Goal: Task Accomplishment & Management: Manage account settings

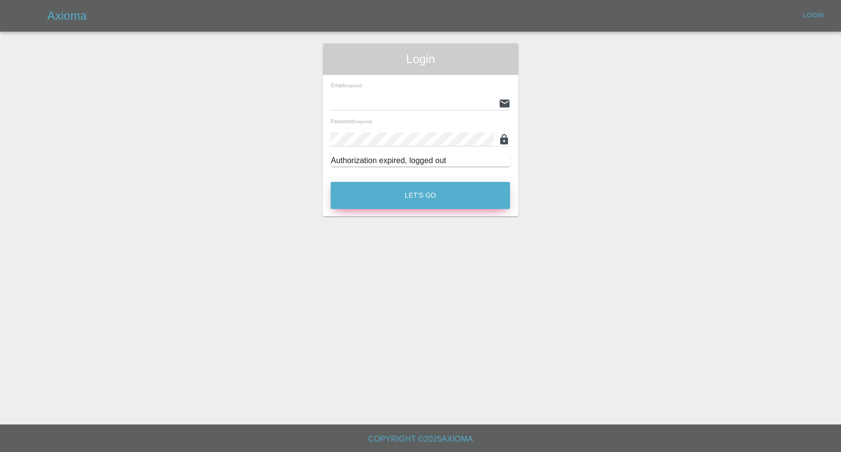
type input "[EMAIL_ADDRESS][DOMAIN_NAME]"
click at [419, 194] on button "Let's Go" at bounding box center [420, 195] width 179 height 27
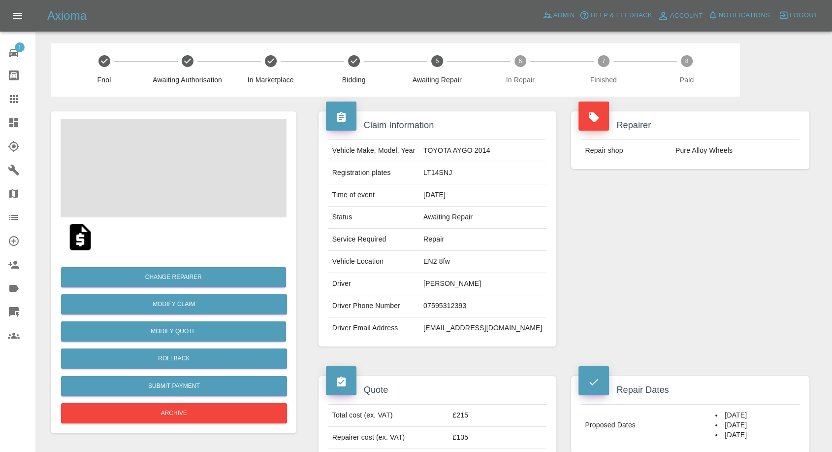
click at [476, 300] on td "07595312393" at bounding box center [483, 306] width 127 height 22
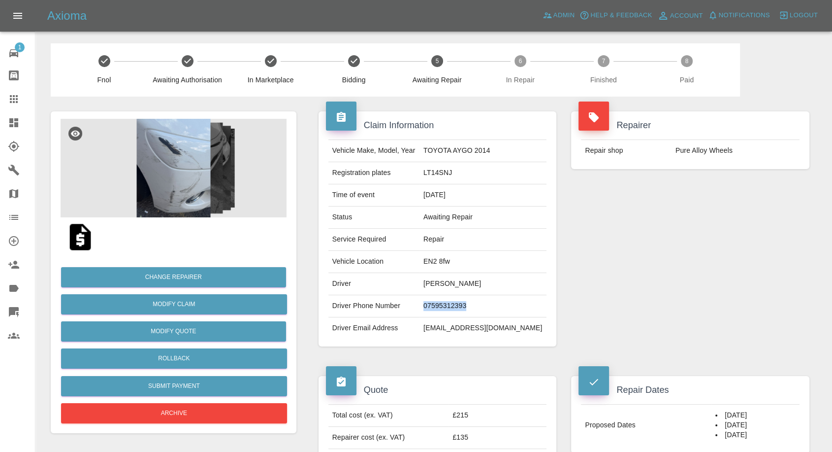
click at [476, 300] on td "07595312393" at bounding box center [483, 306] width 127 height 22
copy td "07595312393"
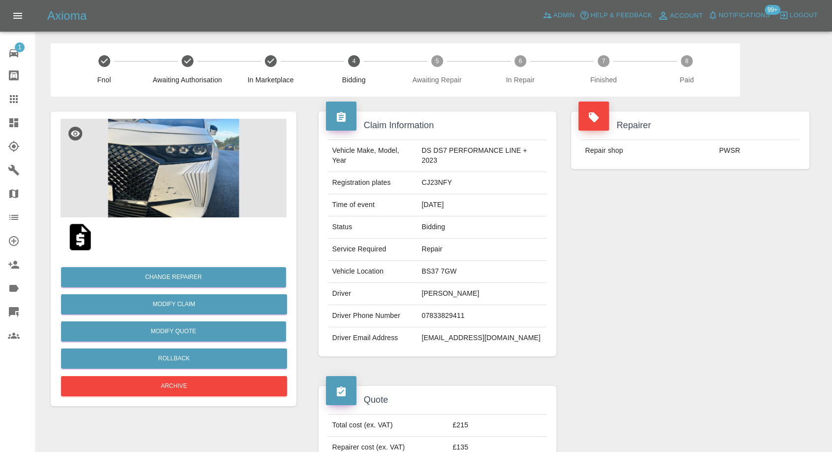
click at [449, 316] on td "07833829411" at bounding box center [482, 316] width 129 height 22
copy td "07833829411"
drag, startPoint x: 650, startPoint y: 299, endPoint x: 612, endPoint y: 306, distance: 39.1
click at [651, 300] on div "Repairer Repair shop PWSR" at bounding box center [690, 234] width 253 height 274
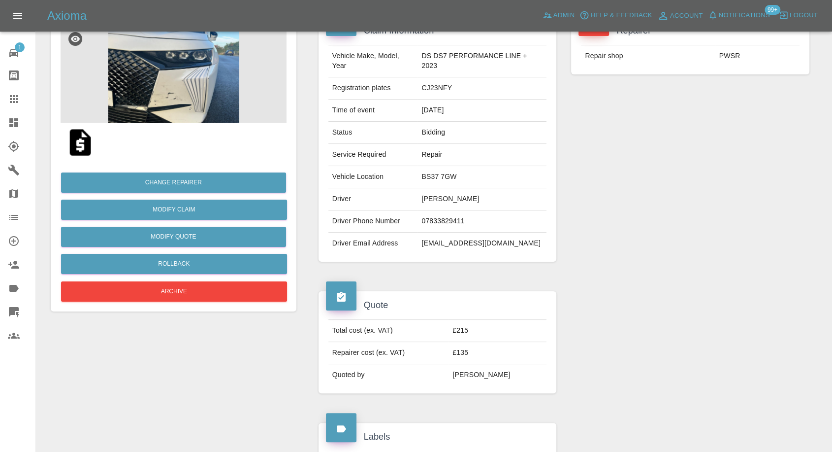
scroll to position [55, 0]
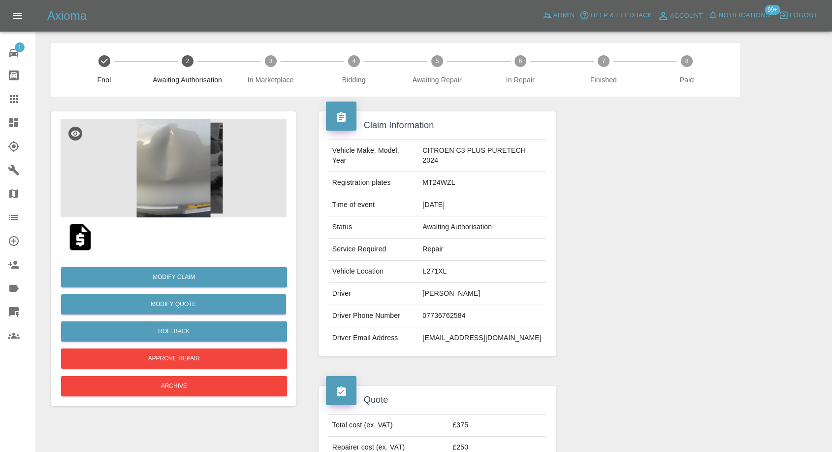
click at [443, 290] on td "Tiffiny Lewis" at bounding box center [483, 294] width 128 height 22
copy td "Tiffiny Lewis"
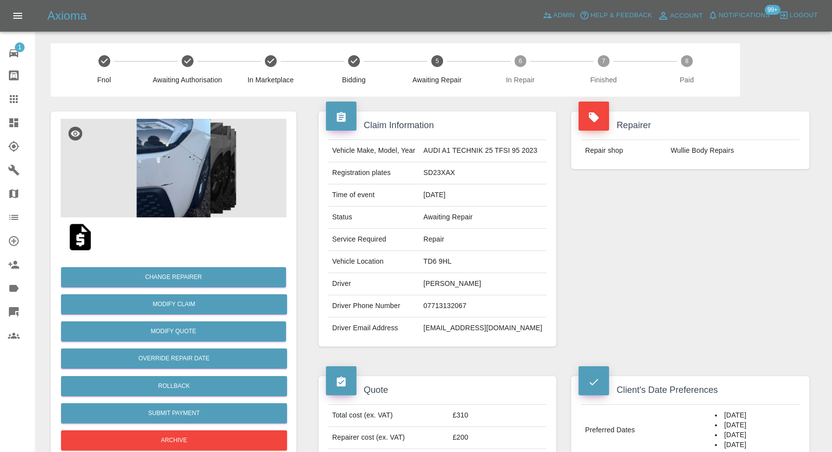
click at [443, 280] on td "Eilidh Forrest" at bounding box center [483, 284] width 127 height 22
copy td "Eilidh Forrest"
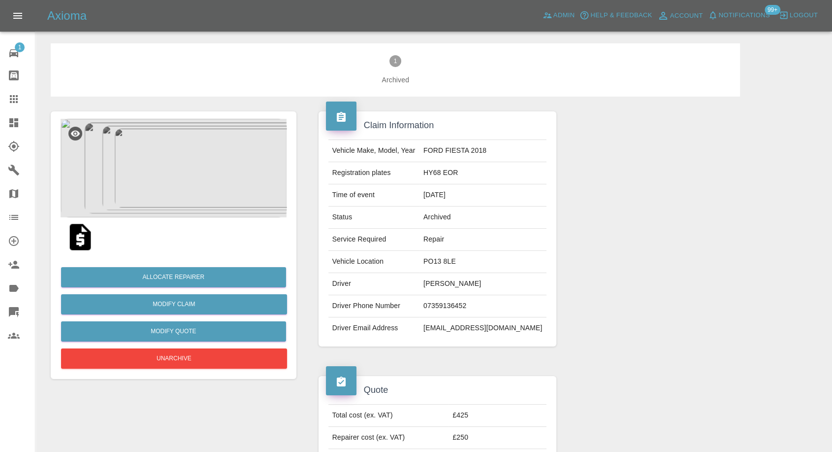
click at [436, 304] on td "07359136452" at bounding box center [483, 306] width 127 height 22
click at [445, 285] on td "Paul Robson" at bounding box center [483, 284] width 127 height 22
copy td "Paul Robson"
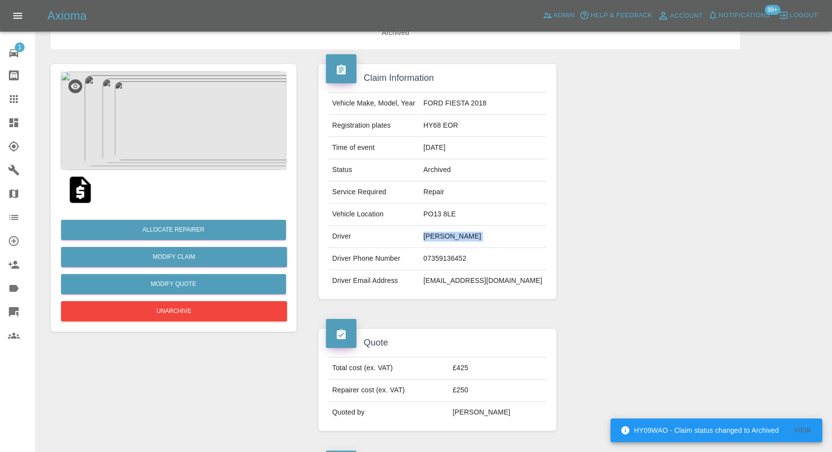
scroll to position [109, 0]
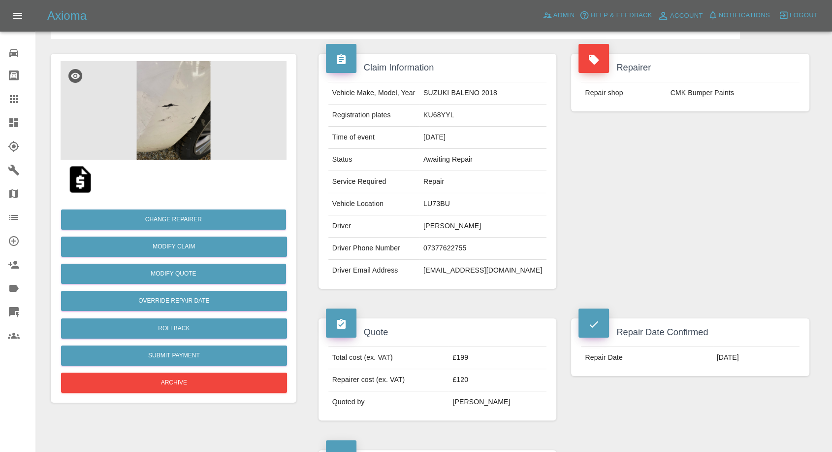
scroll to position [109, 0]
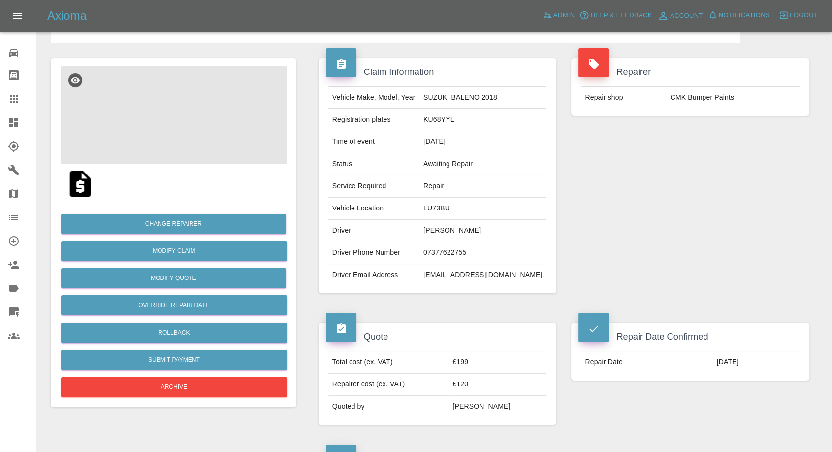
scroll to position [109, 0]
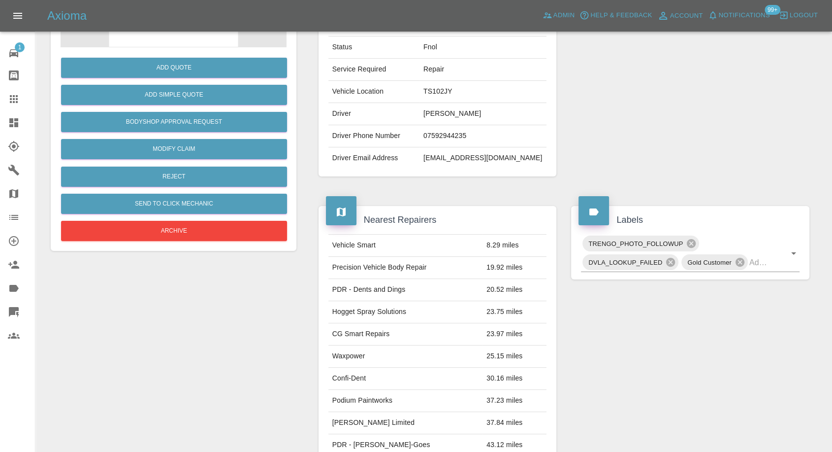
scroll to position [27, 0]
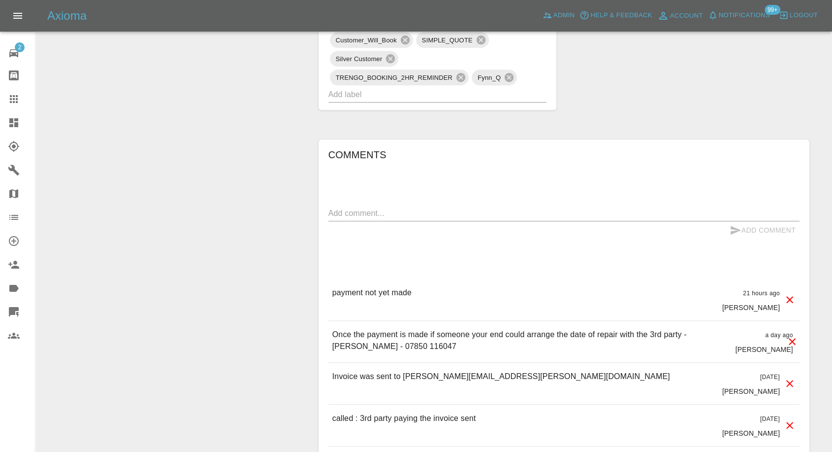
scroll to position [711, 0]
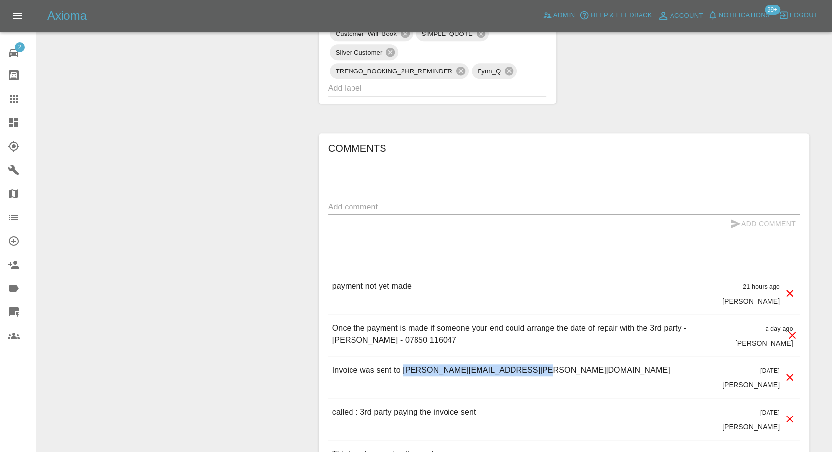
drag, startPoint x: 528, startPoint y: 366, endPoint x: 402, endPoint y: 373, distance: 125.8
click at [402, 373] on div "Invoice was sent to craig.cameron@lignlogistics.com 2 days ago Castro" at bounding box center [564, 376] width 471 height 41
copy p "craig.cameron@lignlogistics.com"
click at [446, 249] on div "Comments x Add Comment payment not yet made 21 hours ago Castro payment not yet…" at bounding box center [564, 443] width 471 height 607
drag, startPoint x: 333, startPoint y: 339, endPoint x: 382, endPoint y: 336, distance: 48.9
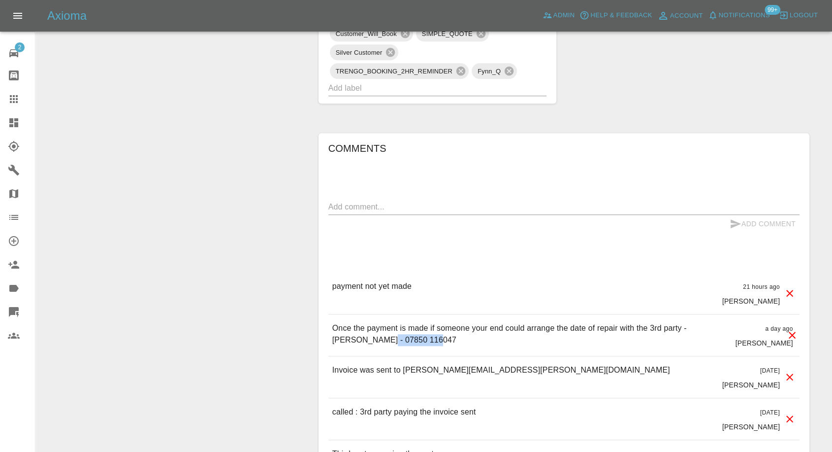
click at [382, 336] on p "Once the payment is made if someone your end could arrange the date of repair w…" at bounding box center [530, 334] width 396 height 24
copy p "07850 116047"
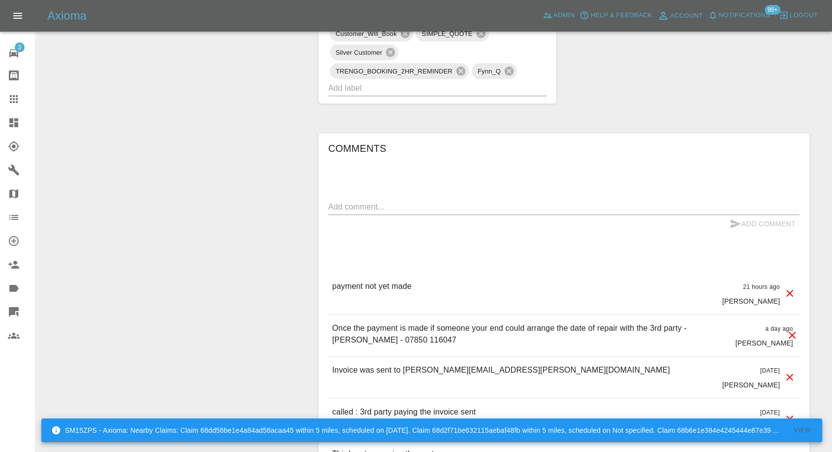
click at [504, 250] on div "Comments x Add Comment payment not yet made 21 hours ago Castro payment not yet…" at bounding box center [564, 443] width 471 height 607
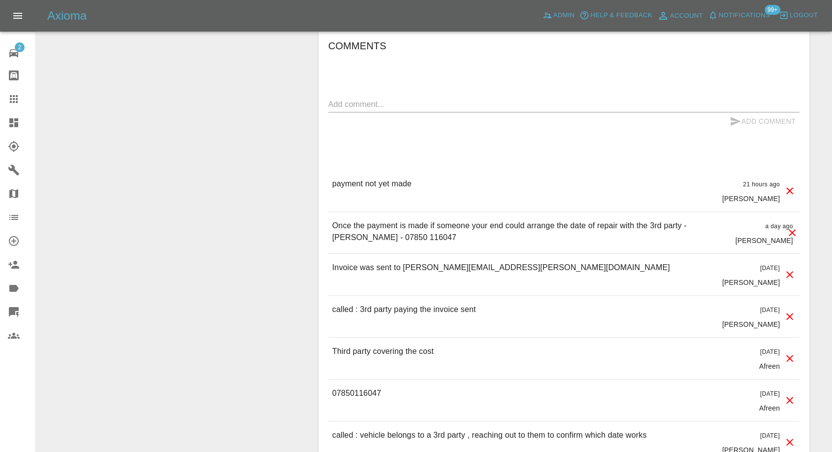
scroll to position [821, 0]
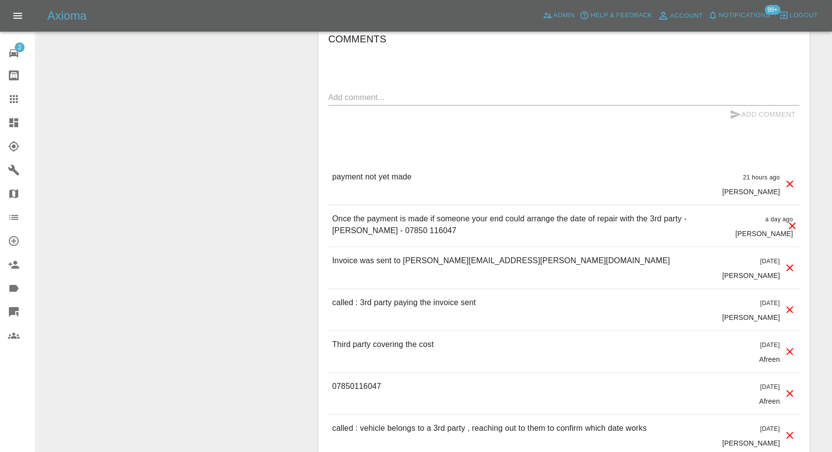
click at [342, 385] on p "07850116047" at bounding box center [356, 386] width 49 height 12
copy p "07850116047"
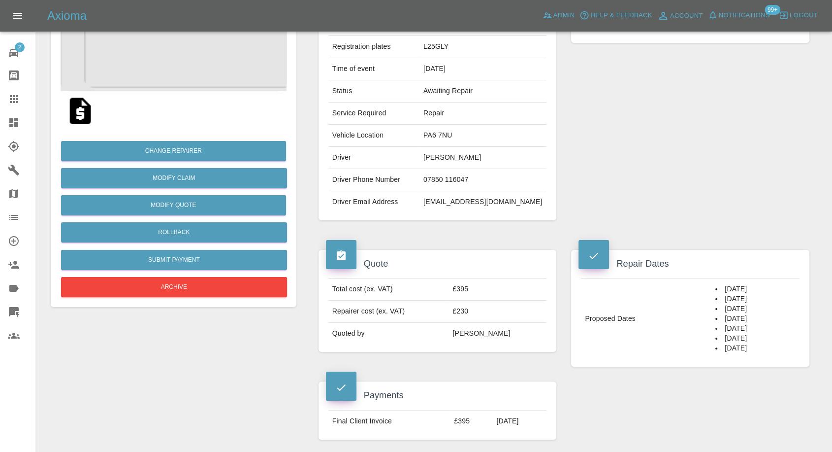
scroll to position [109, 0]
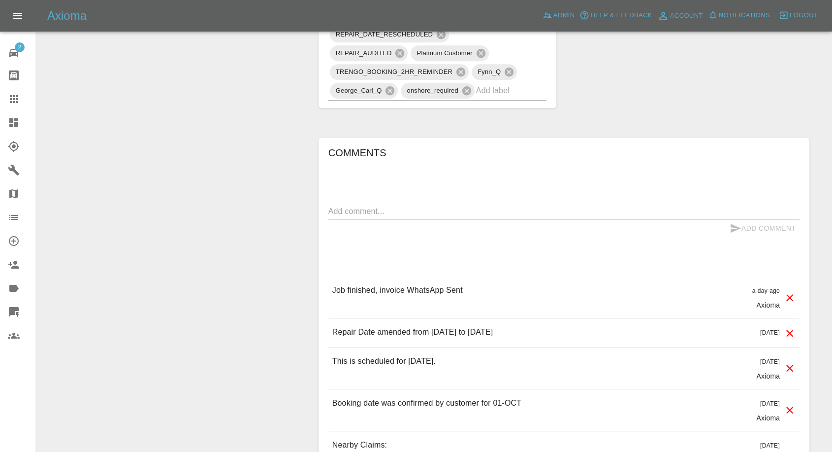
scroll to position [875, 0]
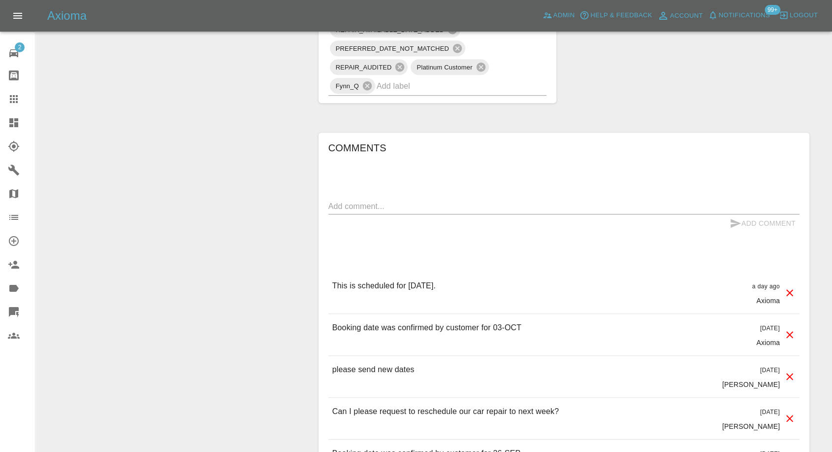
scroll to position [875, 0]
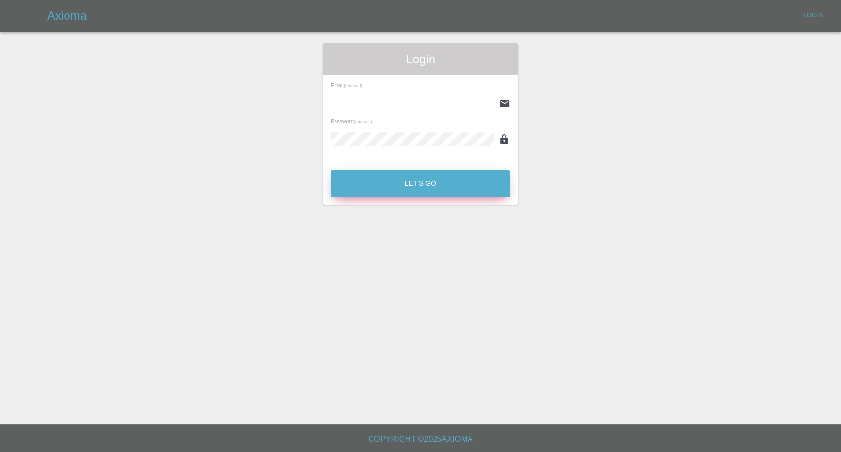
type input "afreen@axioma.co.uk"
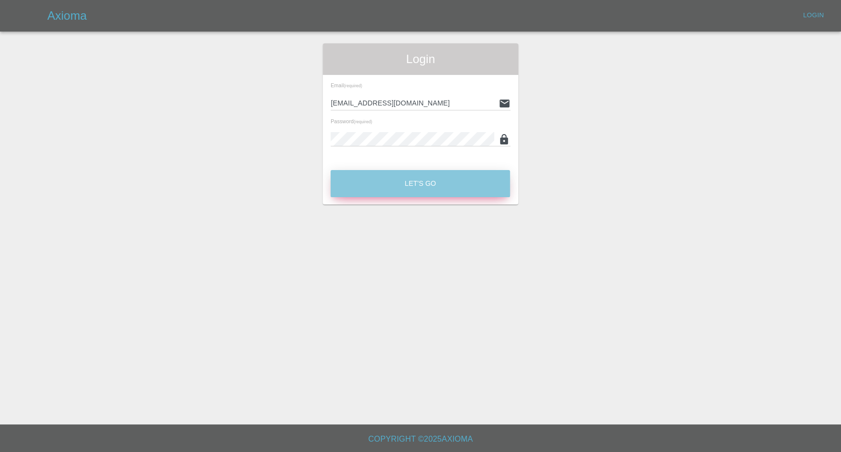
click at [418, 186] on button "Let's Go" at bounding box center [420, 183] width 179 height 27
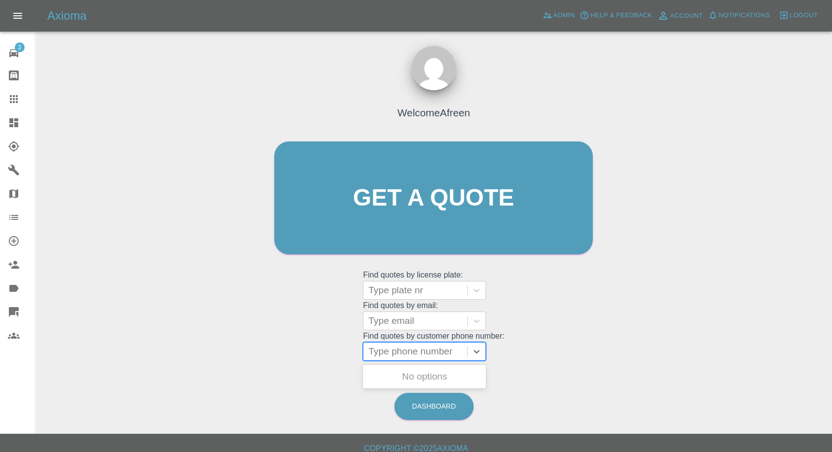
click at [389, 346] on div at bounding box center [415, 351] width 94 height 14
paste input "+447340853300"
drag, startPoint x: 387, startPoint y: 350, endPoint x: 301, endPoint y: 345, distance: 85.9
click at [301, 345] on div "Welcome Afreen Get a quote Get a quote Find quotes by license plate: Type plate…" at bounding box center [433, 217] width 339 height 298
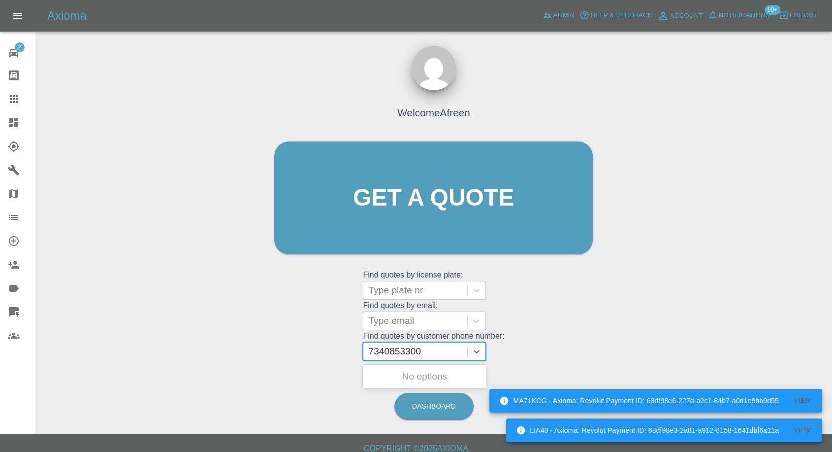
type input "07340853300"
click at [423, 388] on div "FE21 WJF, Awaiting Authorisation" at bounding box center [424, 382] width 123 height 32
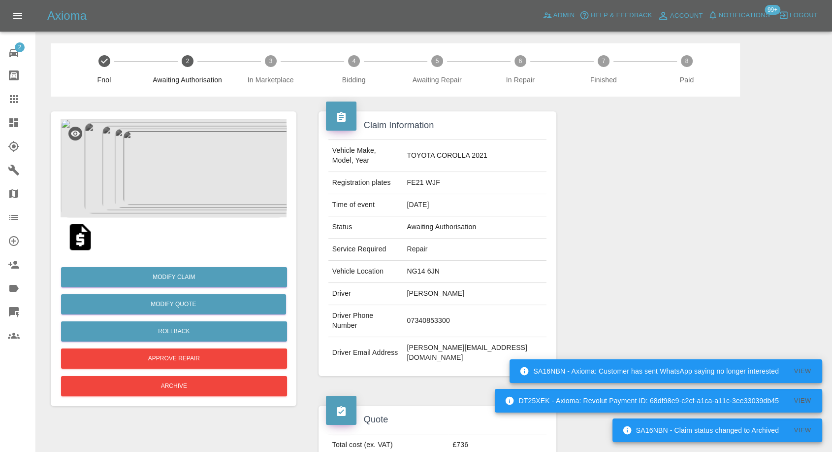
click at [82, 242] on img at bounding box center [81, 237] width 32 height 32
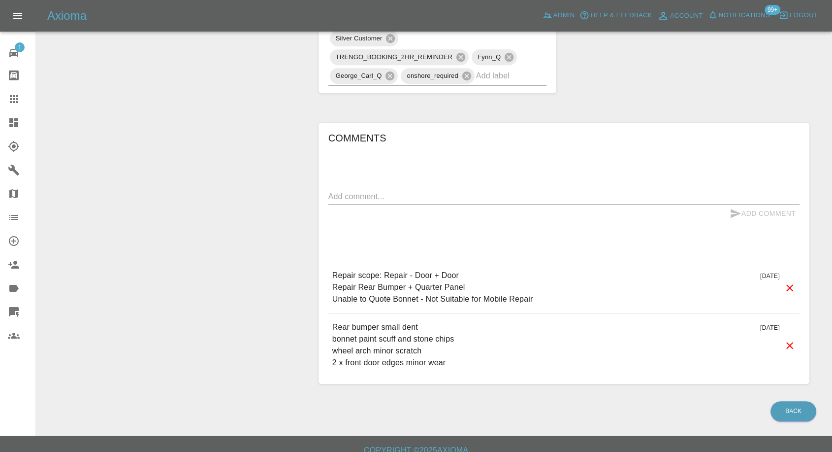
scroll to position [630, 0]
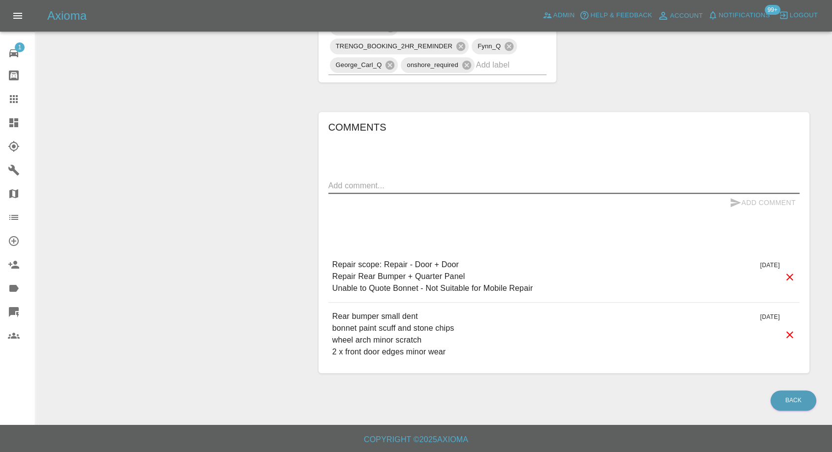
click at [385, 180] on textarea at bounding box center [564, 185] width 471 height 11
paste textarea "[DATE]!!!!"
type textarea "Thursday 9th OCTOBER!!!!"
click at [736, 194] on button "Add Comment" at bounding box center [763, 203] width 74 height 18
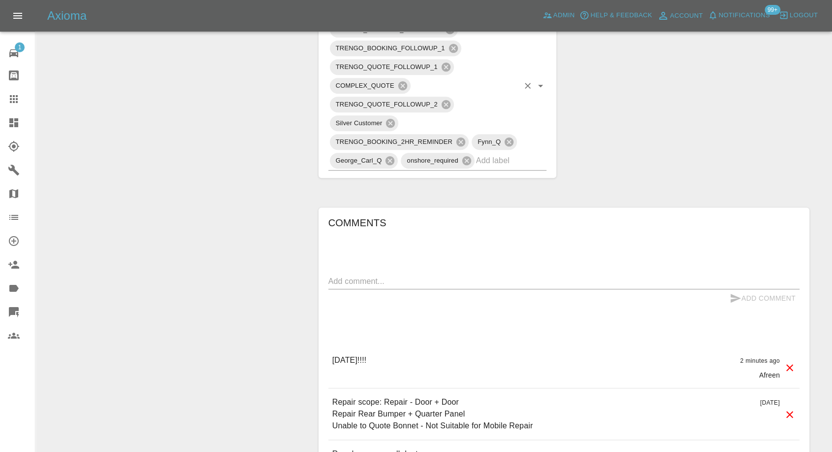
scroll to position [411, 0]
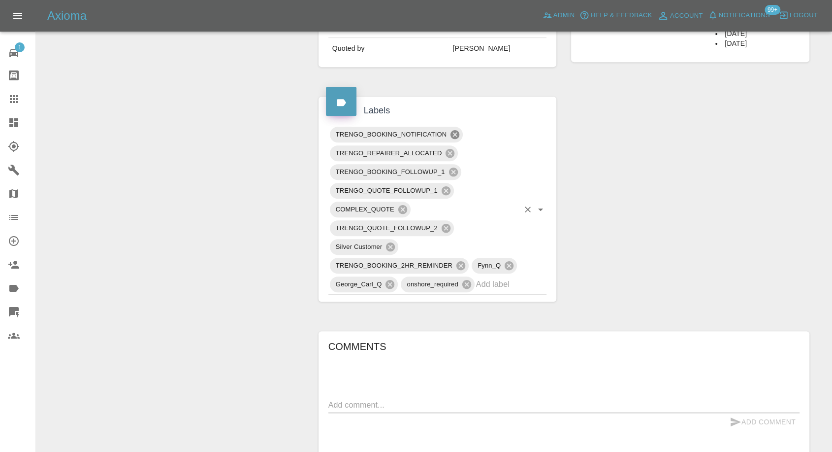
click at [457, 133] on icon at bounding box center [455, 134] width 9 height 9
click at [451, 171] on icon at bounding box center [453, 171] width 9 height 9
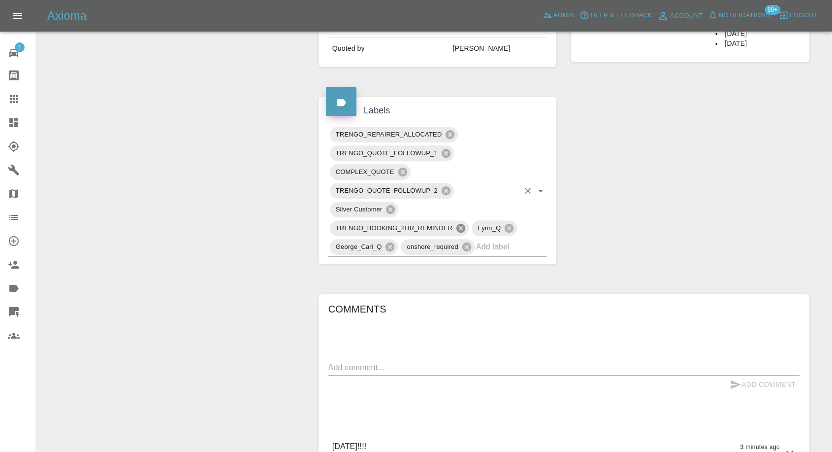
click at [461, 226] on icon at bounding box center [461, 228] width 11 height 11
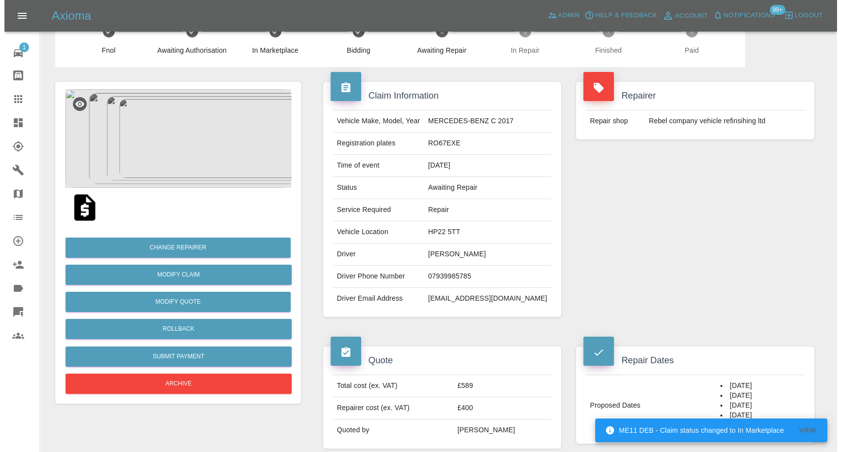
scroll to position [28, 0]
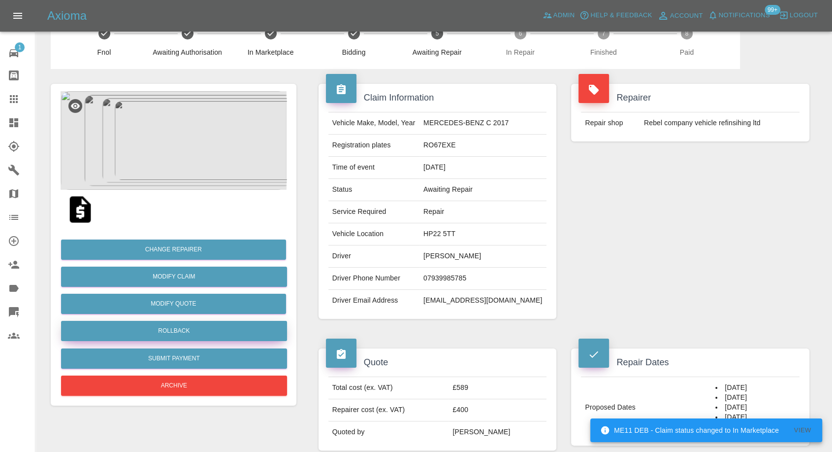
click at [169, 331] on button "Rollback" at bounding box center [174, 331] width 226 height 20
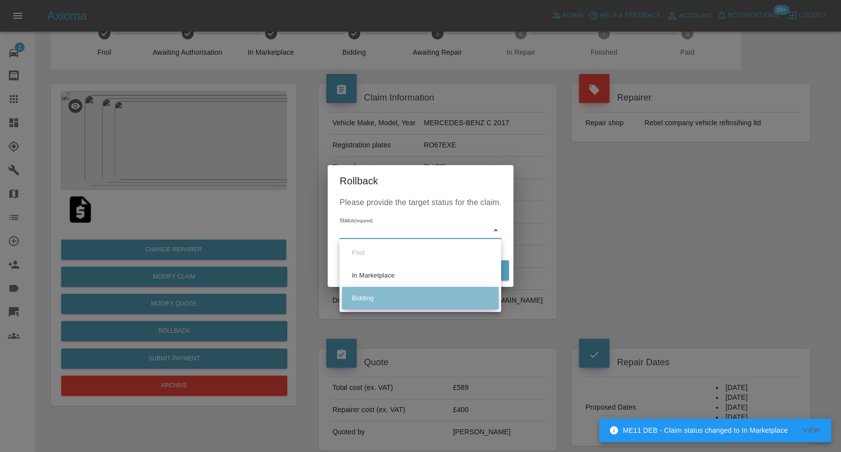
click at [383, 294] on li "Bidding" at bounding box center [420, 298] width 157 height 23
type input "bidding"
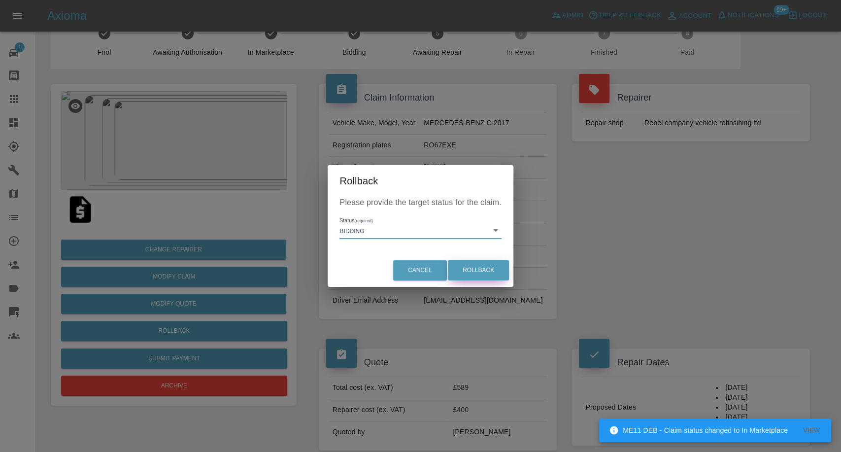
click at [494, 272] on button "Rollback" at bounding box center [478, 270] width 61 height 20
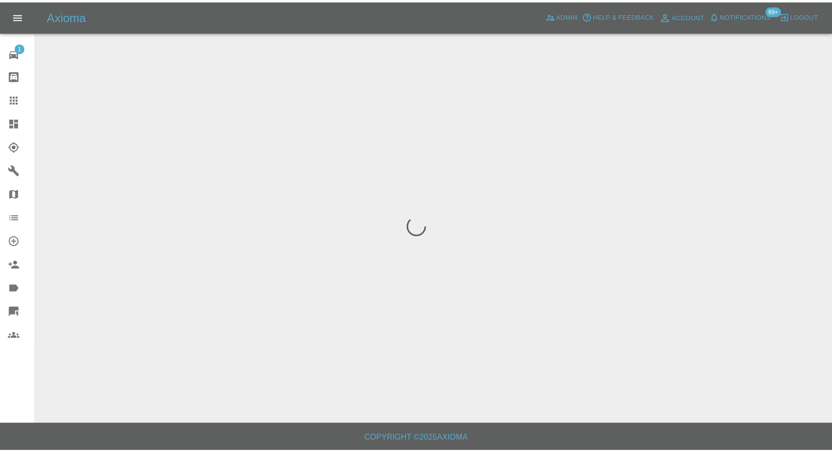
scroll to position [0, 0]
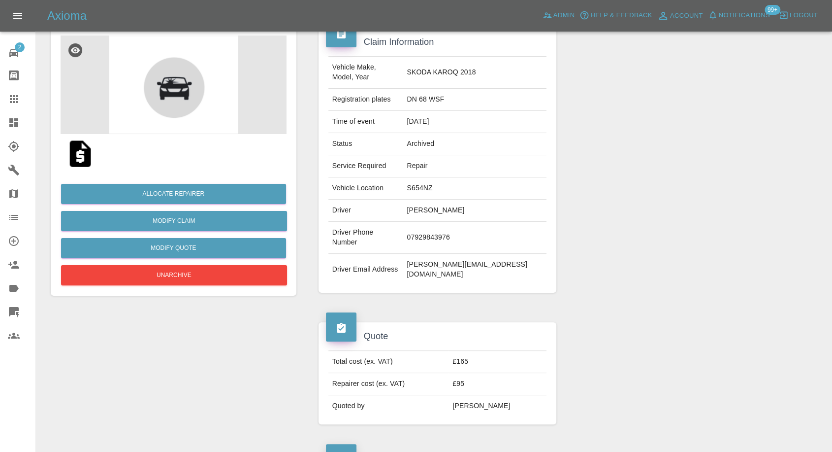
scroll to position [164, 0]
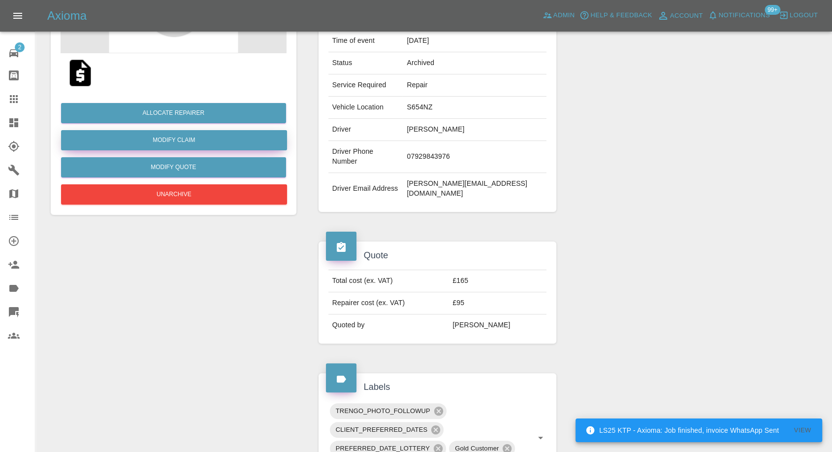
drag, startPoint x: 191, startPoint y: 133, endPoint x: 228, endPoint y: 146, distance: 39.4
click at [191, 133] on link "Modify Claim" at bounding box center [174, 140] width 226 height 20
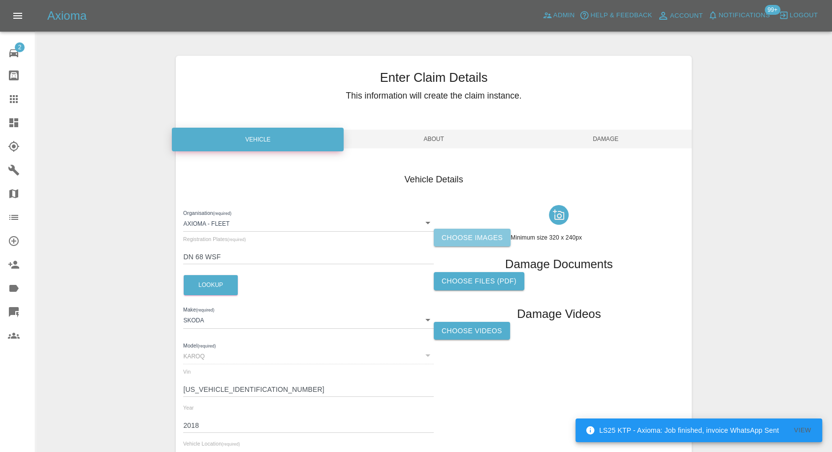
click at [457, 234] on label "Choose images" at bounding box center [472, 238] width 77 height 18
click at [0, 0] on input "Choose images" at bounding box center [0, 0] width 0 height 0
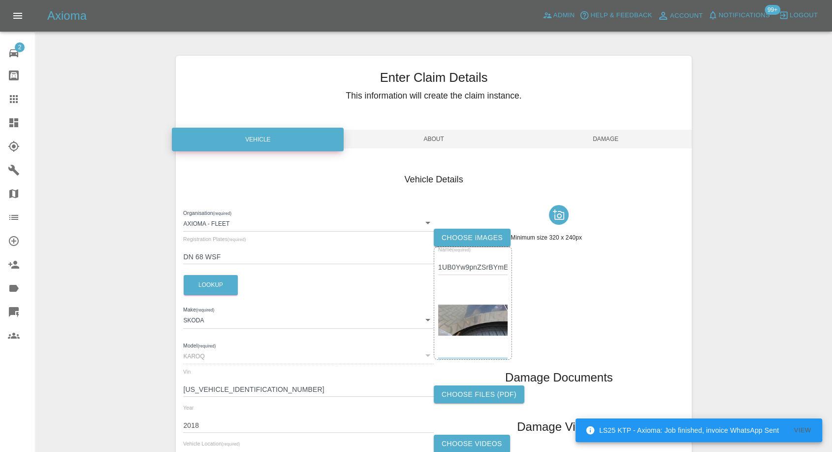
click at [622, 143] on span "Damage" at bounding box center [606, 139] width 172 height 19
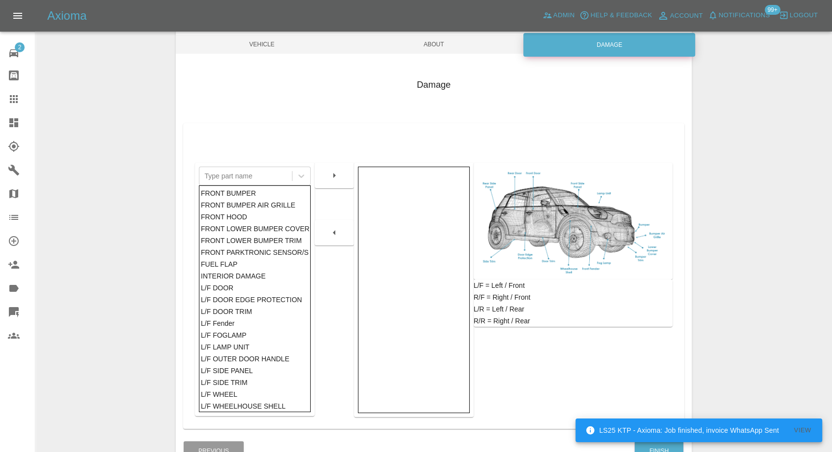
scroll to position [158, 0]
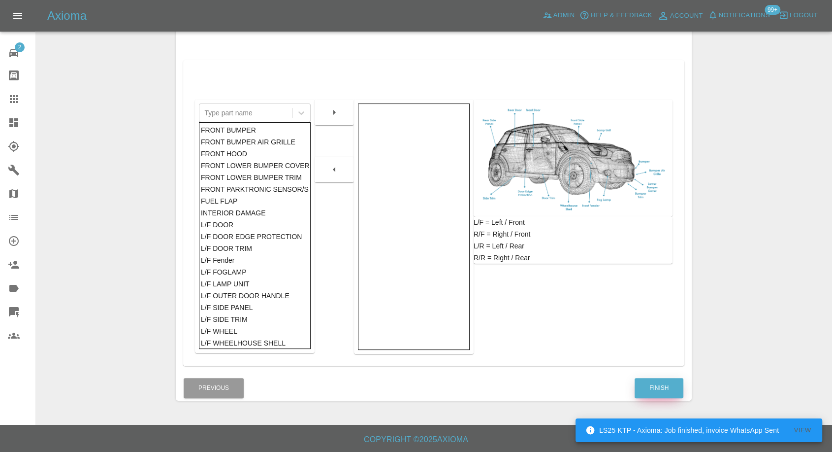
click at [650, 389] on button "Finish" at bounding box center [659, 388] width 49 height 20
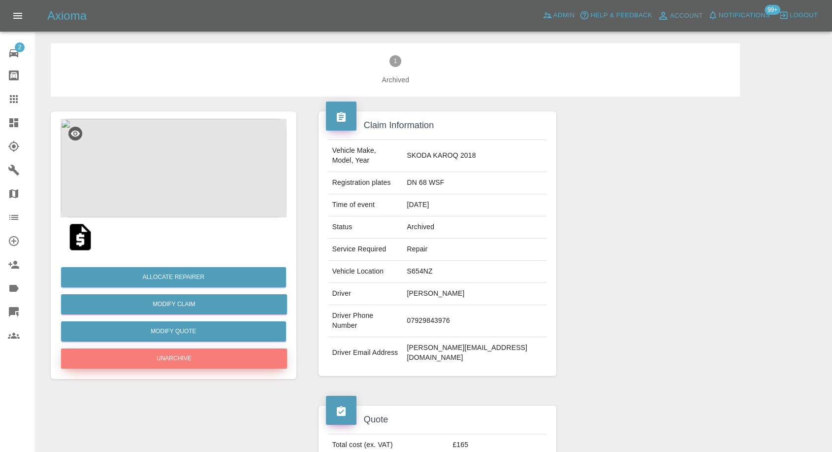
click at [208, 362] on button "Unarchive" at bounding box center [174, 358] width 226 height 20
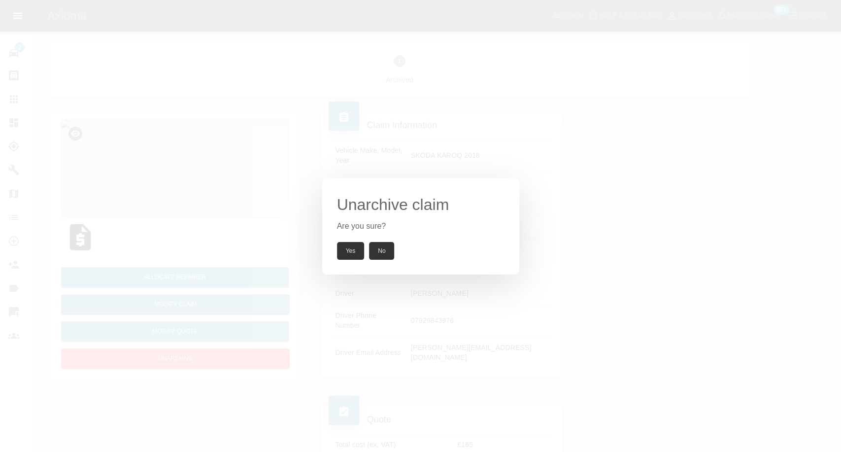
click at [356, 250] on button "Yes" at bounding box center [351, 251] width 28 height 18
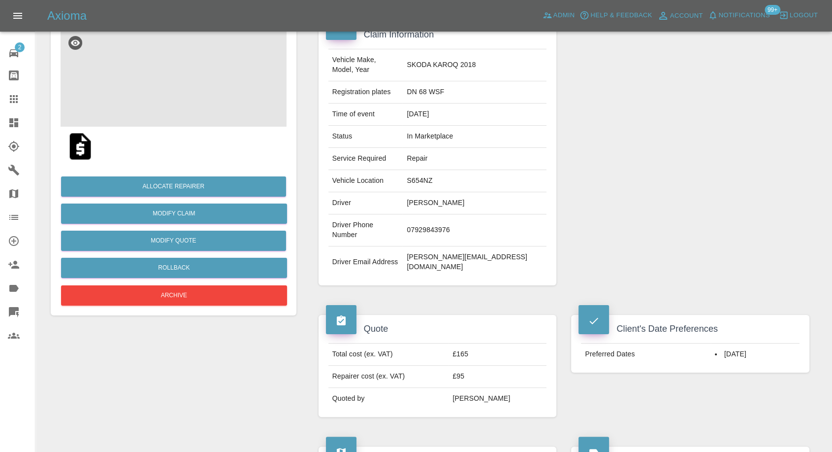
scroll to position [55, 0]
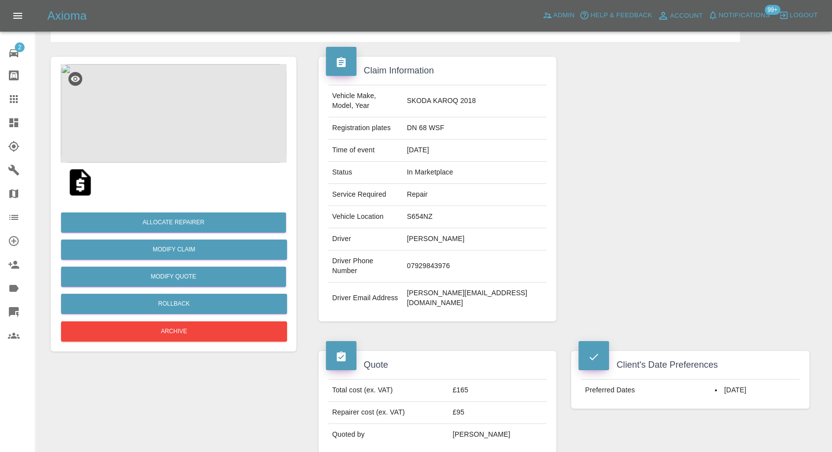
click at [174, 117] on img at bounding box center [174, 113] width 226 height 99
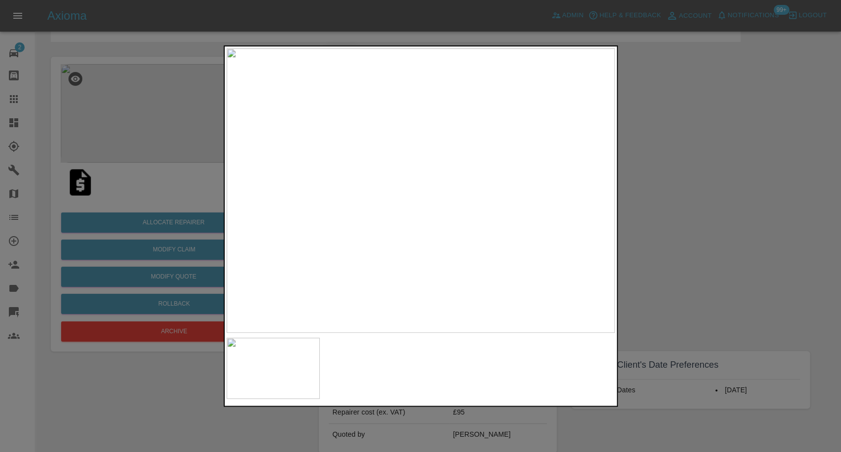
click at [753, 226] on div at bounding box center [420, 226] width 841 height 452
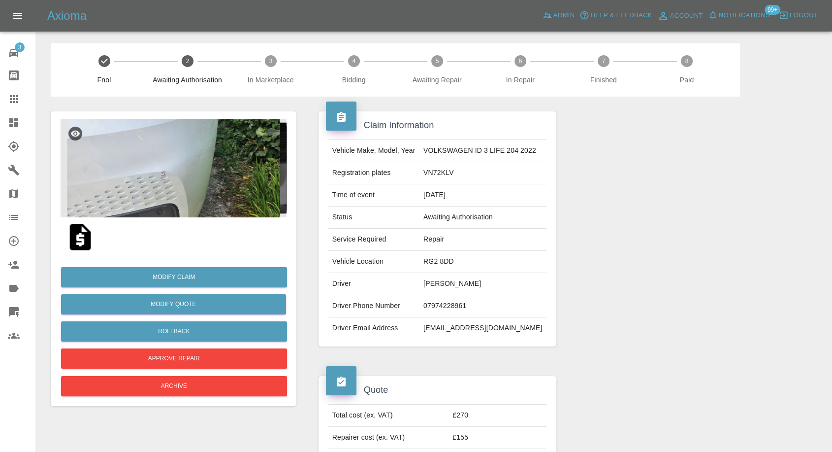
click at [81, 239] on img at bounding box center [81, 237] width 32 height 32
click at [194, 174] on img at bounding box center [174, 168] width 226 height 99
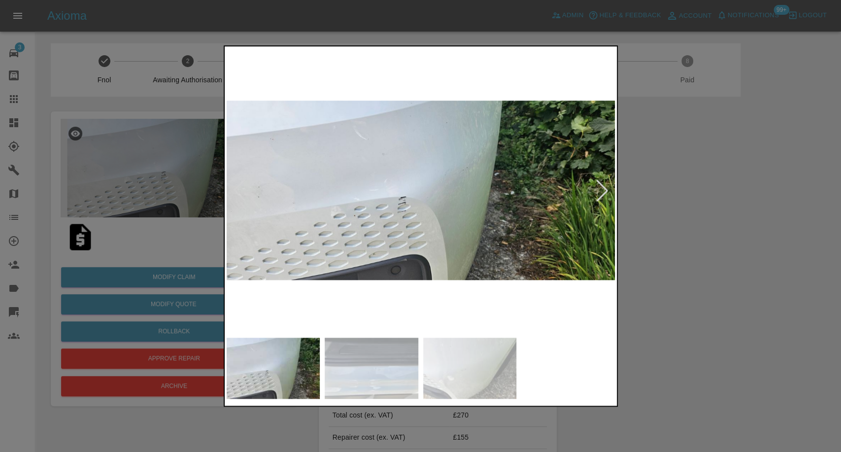
click at [364, 364] on img at bounding box center [372, 367] width 94 height 61
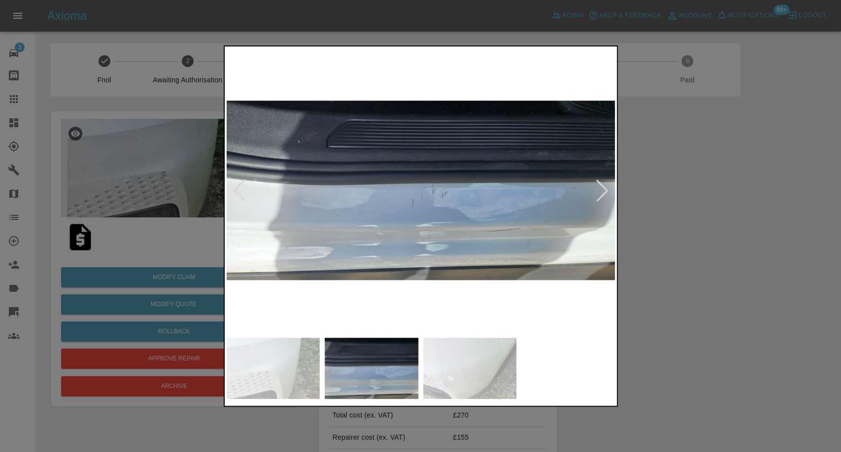
click at [490, 377] on img at bounding box center [470, 367] width 94 height 61
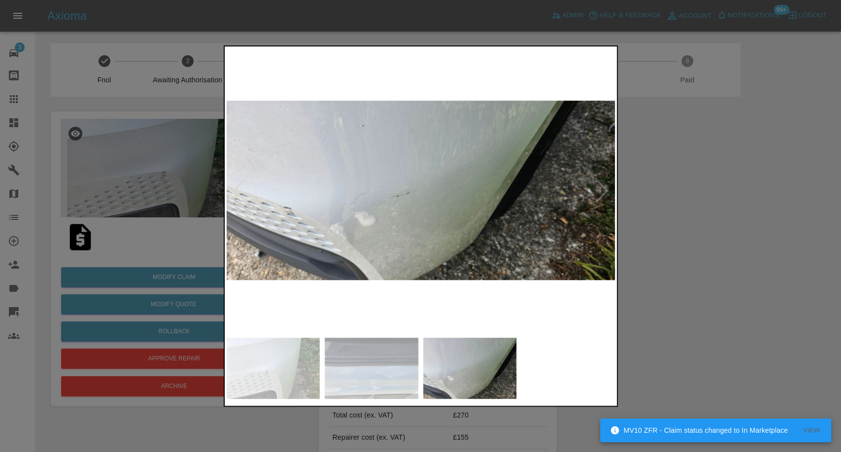
click at [410, 377] on img at bounding box center [372, 367] width 94 height 61
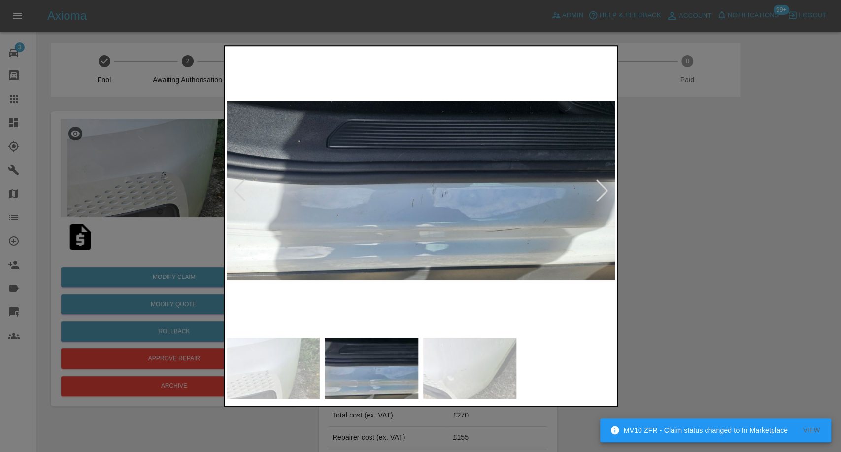
click at [234, 364] on img at bounding box center [274, 367] width 94 height 61
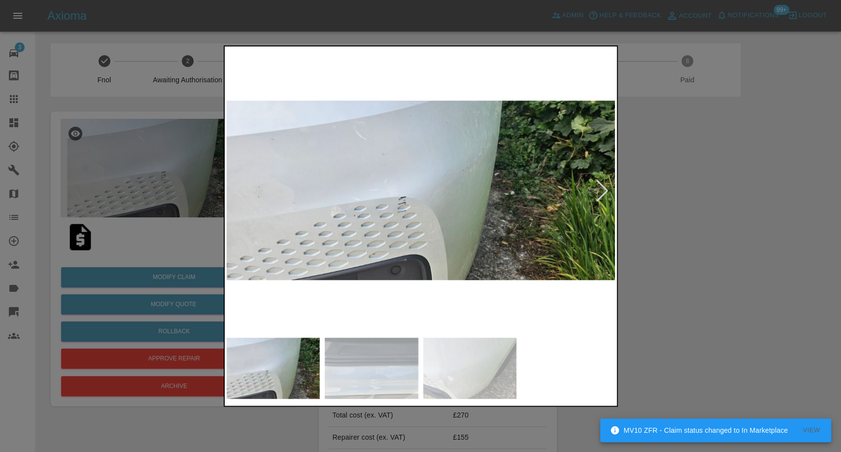
click at [363, 377] on img at bounding box center [372, 367] width 94 height 61
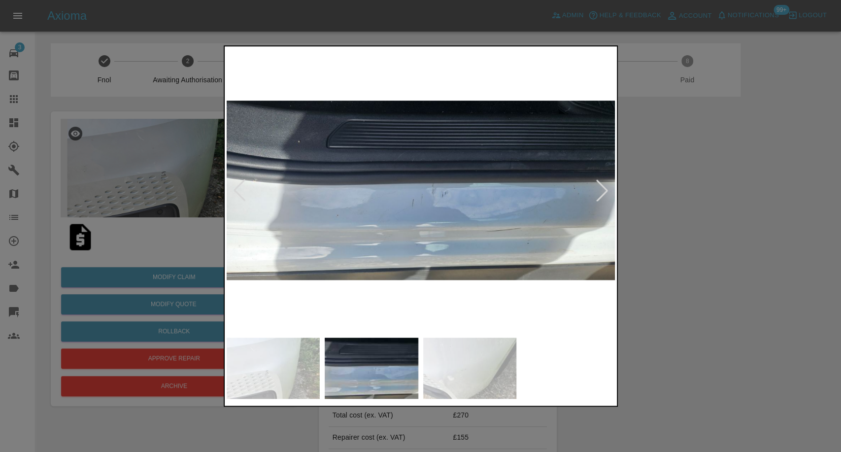
click at [480, 377] on img at bounding box center [470, 367] width 94 height 61
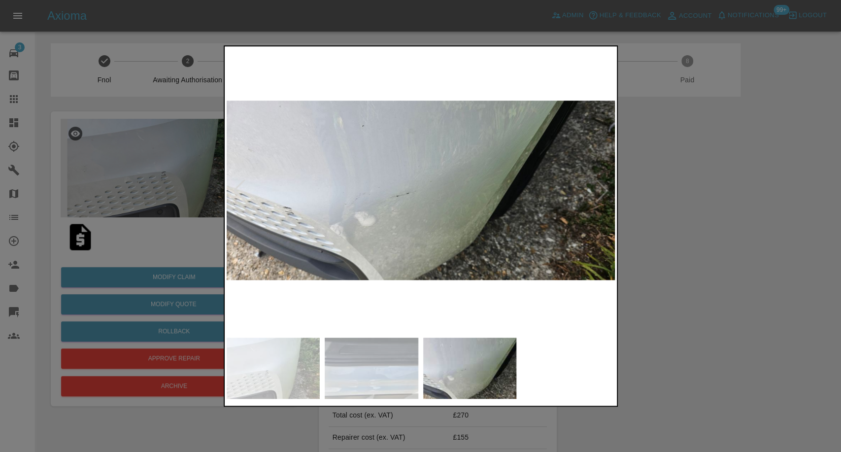
click at [341, 377] on img at bounding box center [372, 367] width 94 height 61
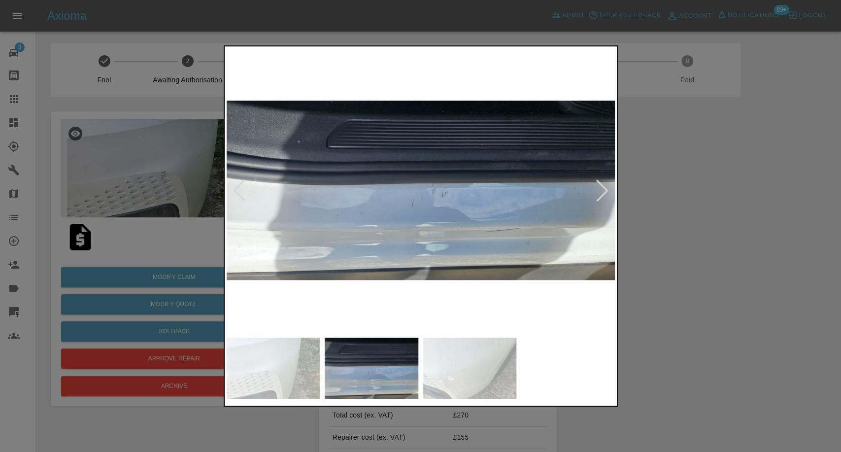
click at [274, 368] on img at bounding box center [274, 367] width 94 height 61
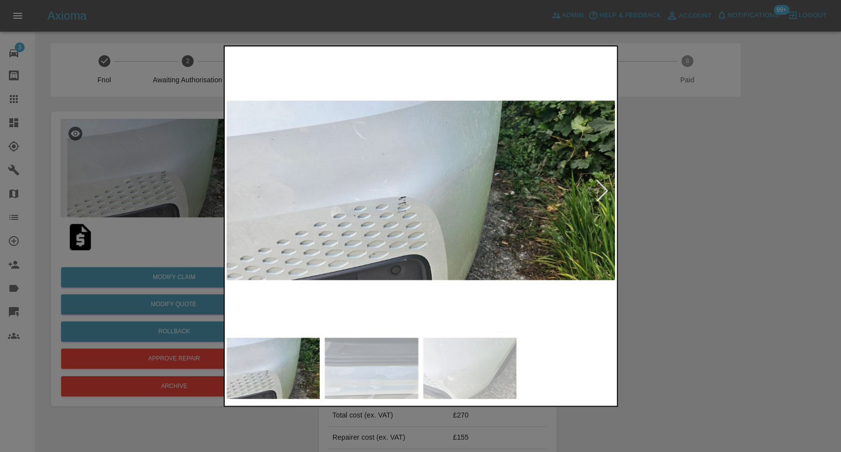
click at [739, 350] on div at bounding box center [420, 226] width 841 height 452
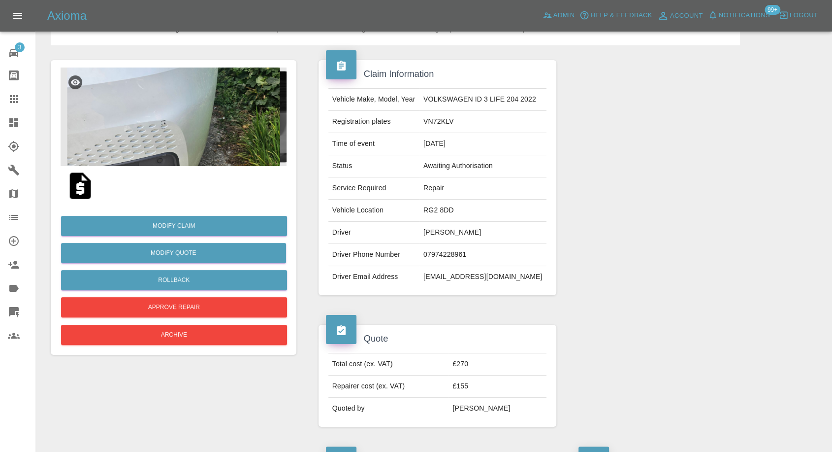
scroll to position [109, 0]
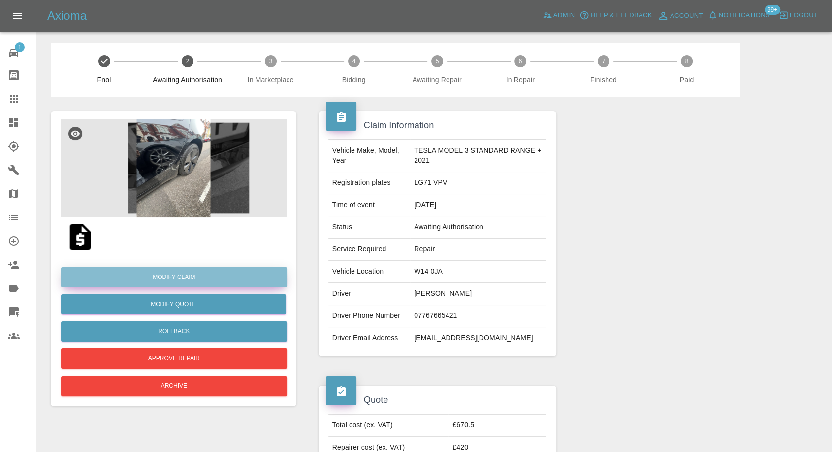
click at [175, 279] on link "Modify Claim" at bounding box center [174, 277] width 226 height 20
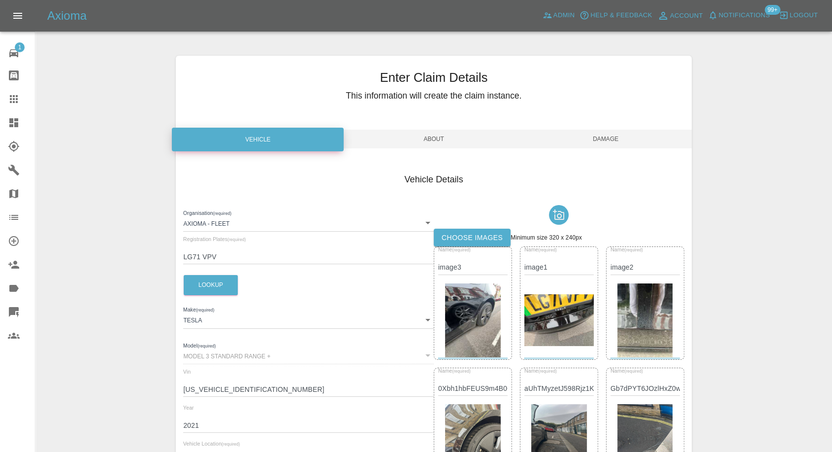
click at [471, 237] on label "Choose images" at bounding box center [472, 238] width 77 height 18
click at [0, 0] on input "Choose images" at bounding box center [0, 0] width 0 height 0
click at [608, 135] on span "Damage" at bounding box center [606, 139] width 172 height 19
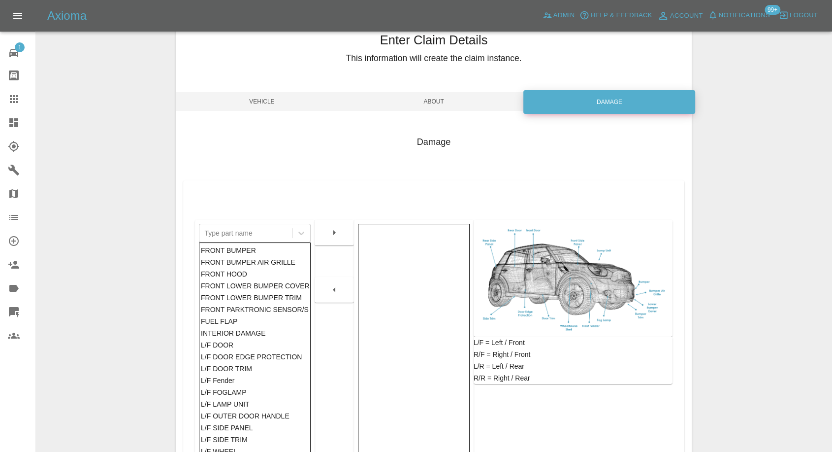
scroll to position [158, 0]
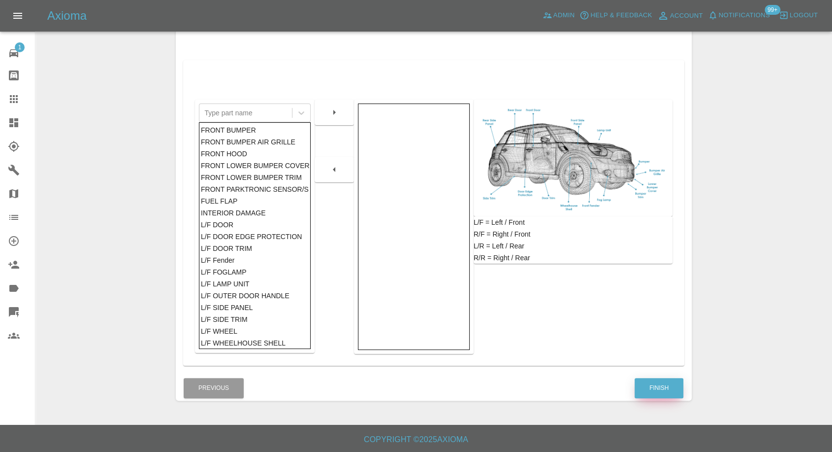
click at [656, 392] on button "Finish" at bounding box center [659, 388] width 49 height 20
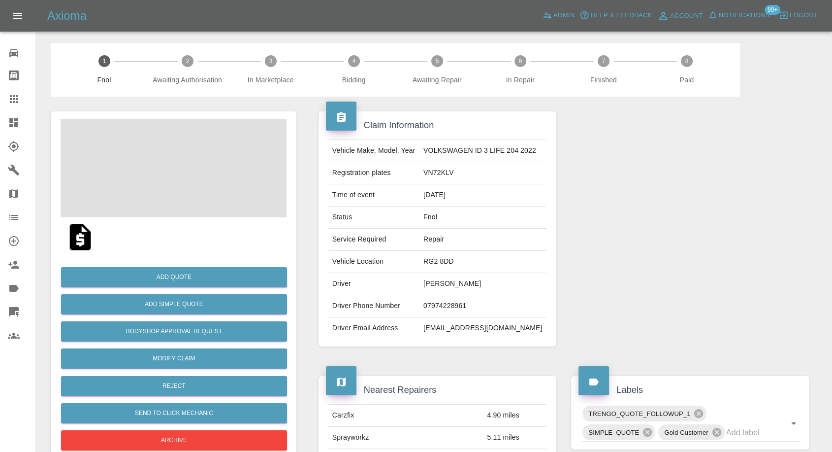
click at [442, 284] on td "Nicholas Hill" at bounding box center [483, 284] width 127 height 22
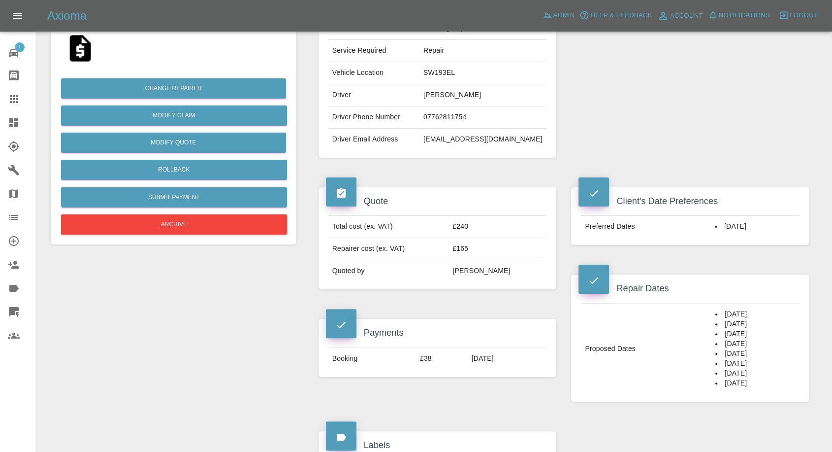
scroll to position [219, 0]
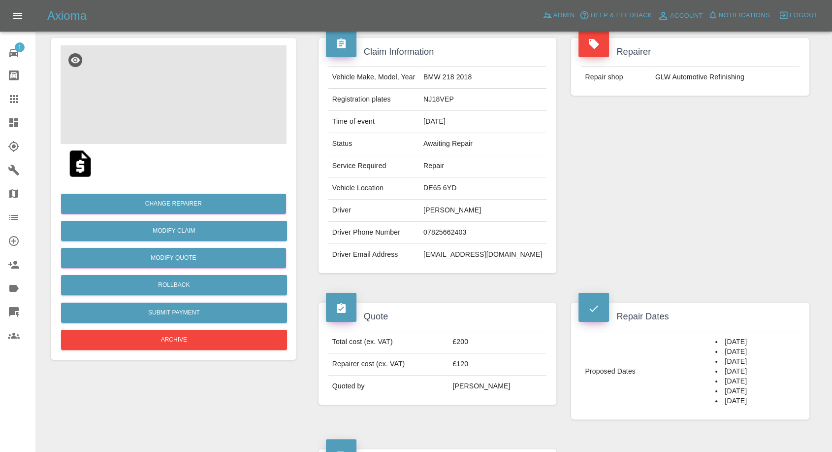
scroll to position [55, 0]
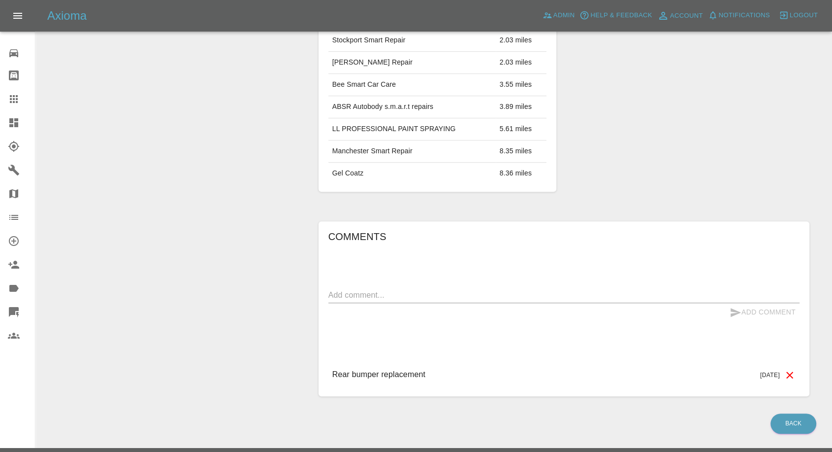
scroll to position [465, 0]
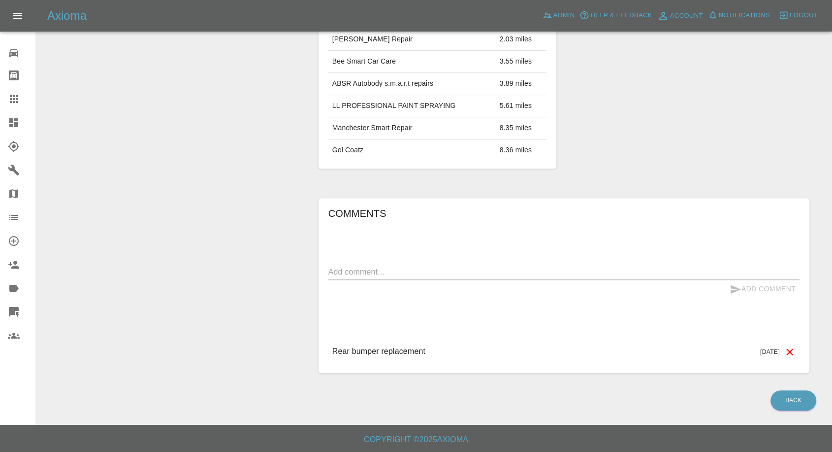
drag, startPoint x: 394, startPoint y: 279, endPoint x: 398, endPoint y: 273, distance: 6.8
click at [396, 275] on div "x" at bounding box center [564, 272] width 471 height 16
click at [398, 273] on textarea at bounding box center [564, 271] width 471 height 11
paste textarea "I have the replacement bumper I was wanting price for painting and fitting pkea…"
type textarea "I have the replacement bumper I was wanting price for painting and fitting pkea…"
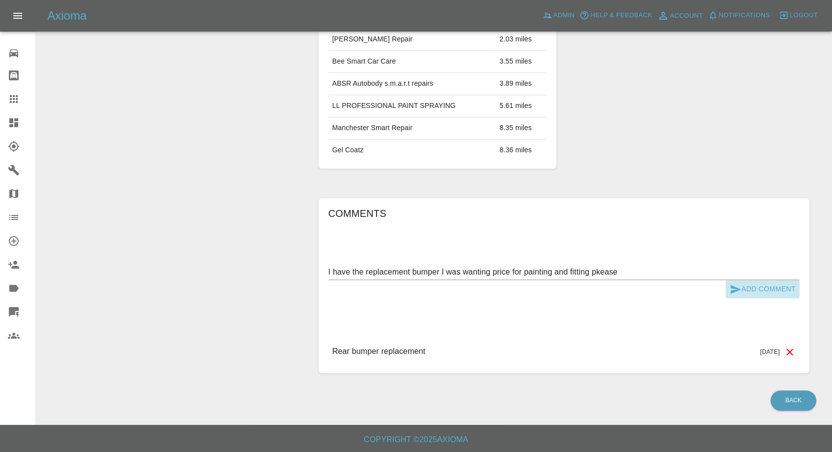
click at [735, 289] on icon "submit" at bounding box center [736, 289] width 10 height 9
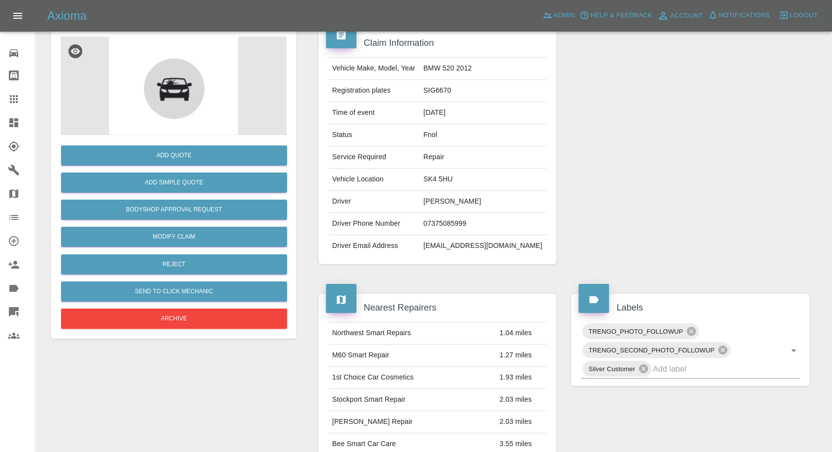
scroll to position [81, 0]
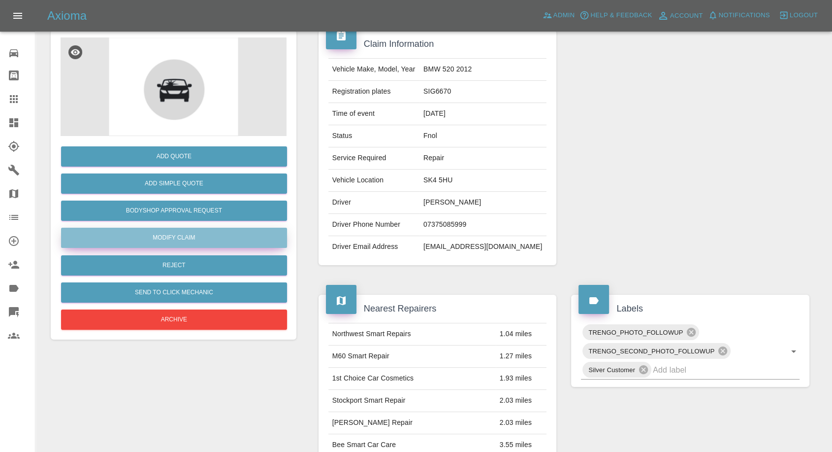
click at [178, 237] on link "Modify Claim" at bounding box center [174, 238] width 226 height 20
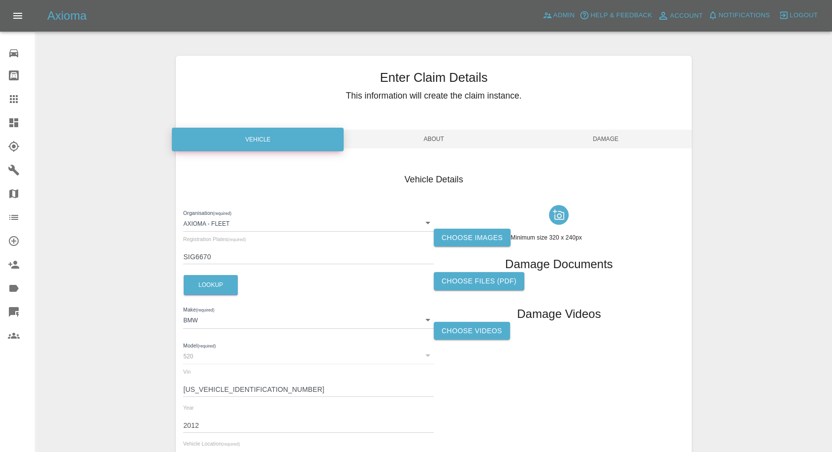
click at [465, 236] on label "Choose images" at bounding box center [472, 238] width 77 height 18
click at [0, 0] on input "Choose images" at bounding box center [0, 0] width 0 height 0
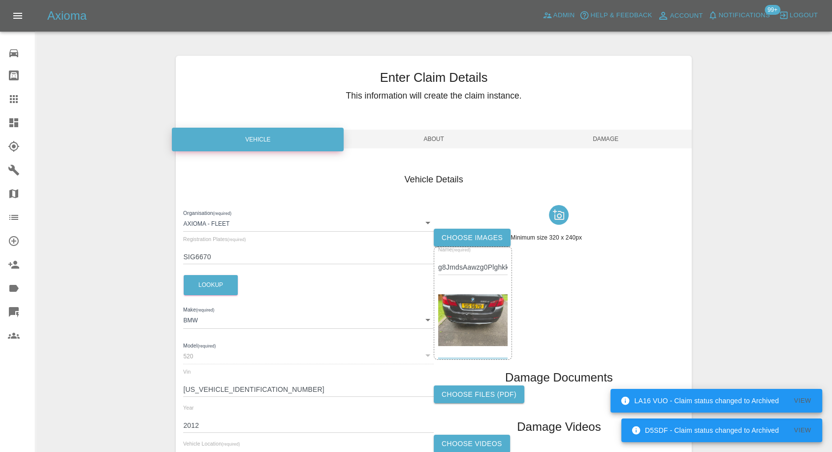
drag, startPoint x: 608, startPoint y: 133, endPoint x: 611, endPoint y: 144, distance: 11.7
click at [608, 131] on span "Damage" at bounding box center [606, 139] width 172 height 19
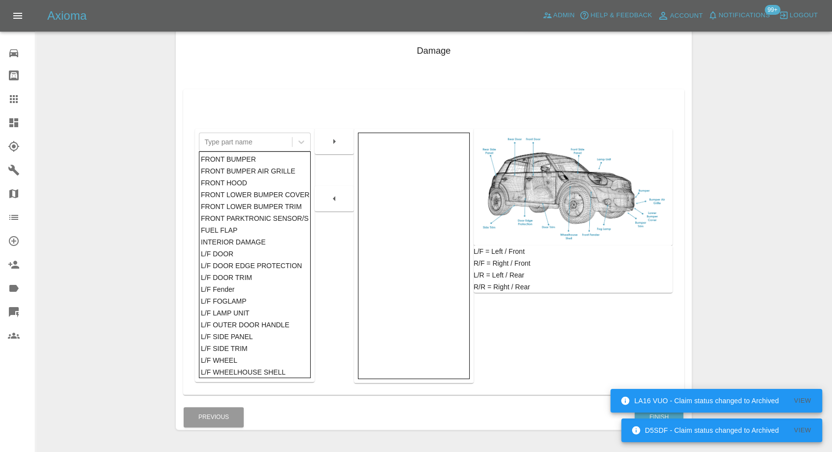
scroll to position [158, 0]
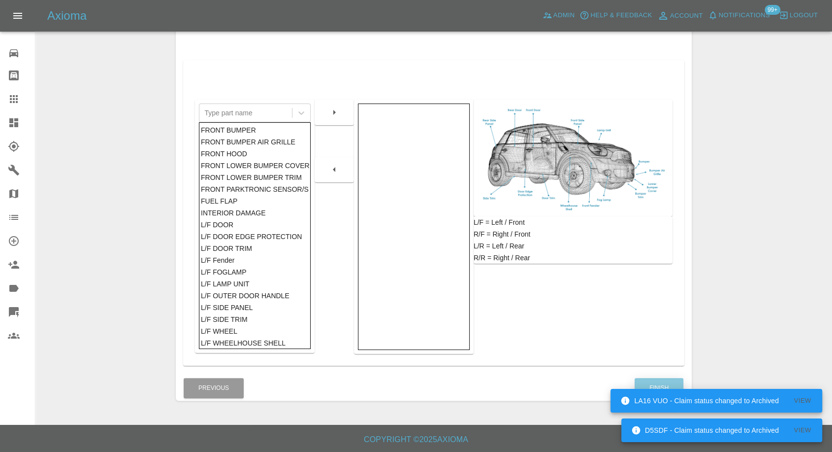
click at [660, 380] on button "Finish" at bounding box center [659, 388] width 49 height 20
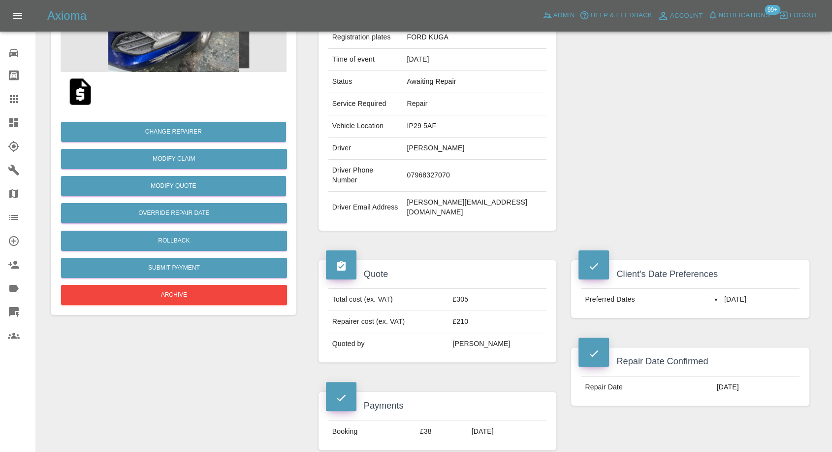
scroll to position [164, 0]
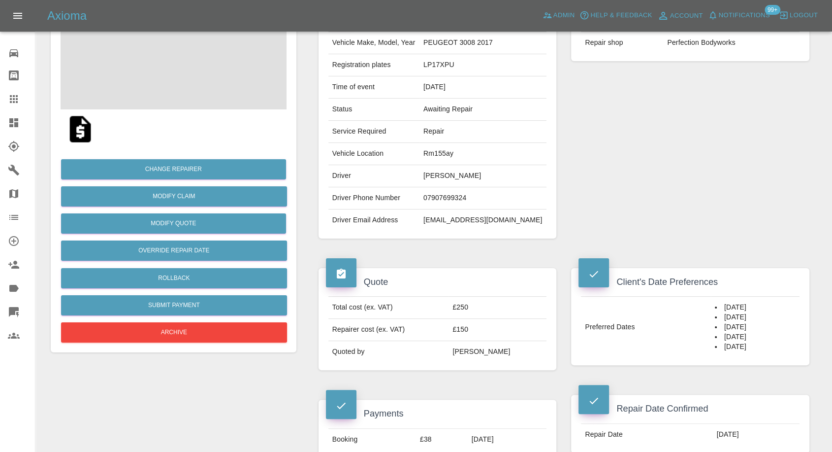
scroll to position [219, 0]
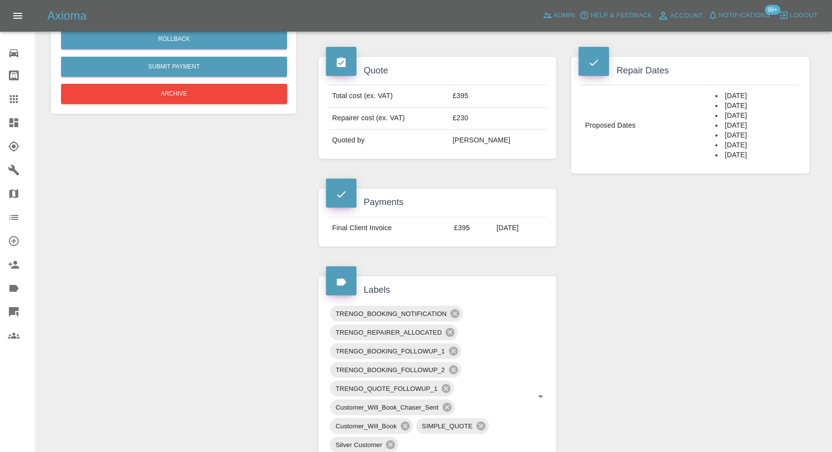
scroll to position [383, 0]
